Goal: Find specific page/section: Find specific page/section

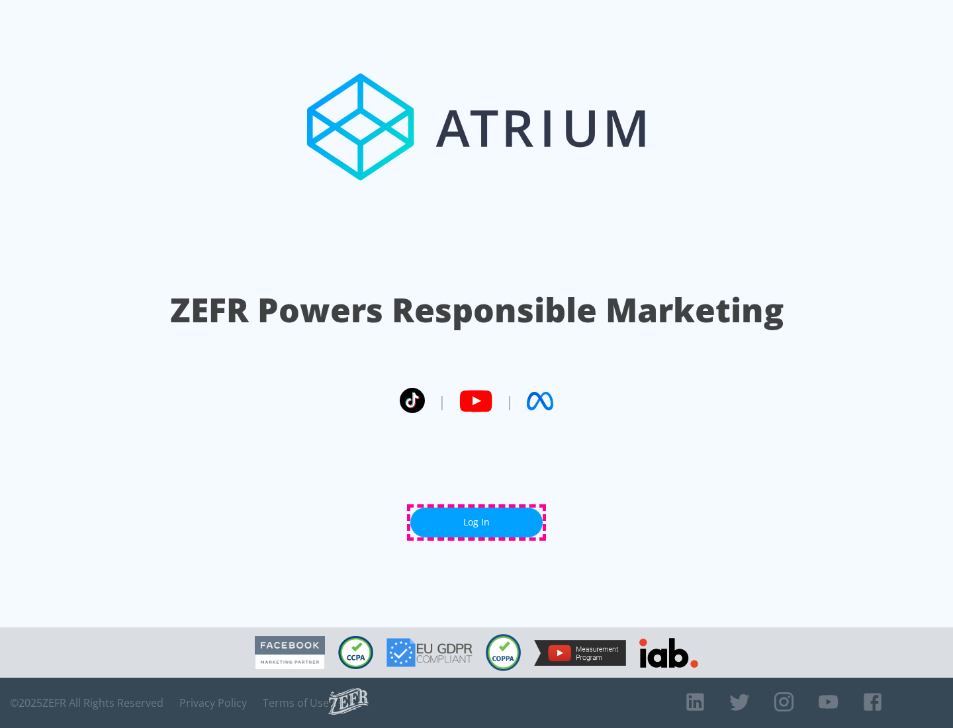
click at [476, 522] on link "Log In" at bounding box center [476, 523] width 132 height 30
